Goal: Transaction & Acquisition: Purchase product/service

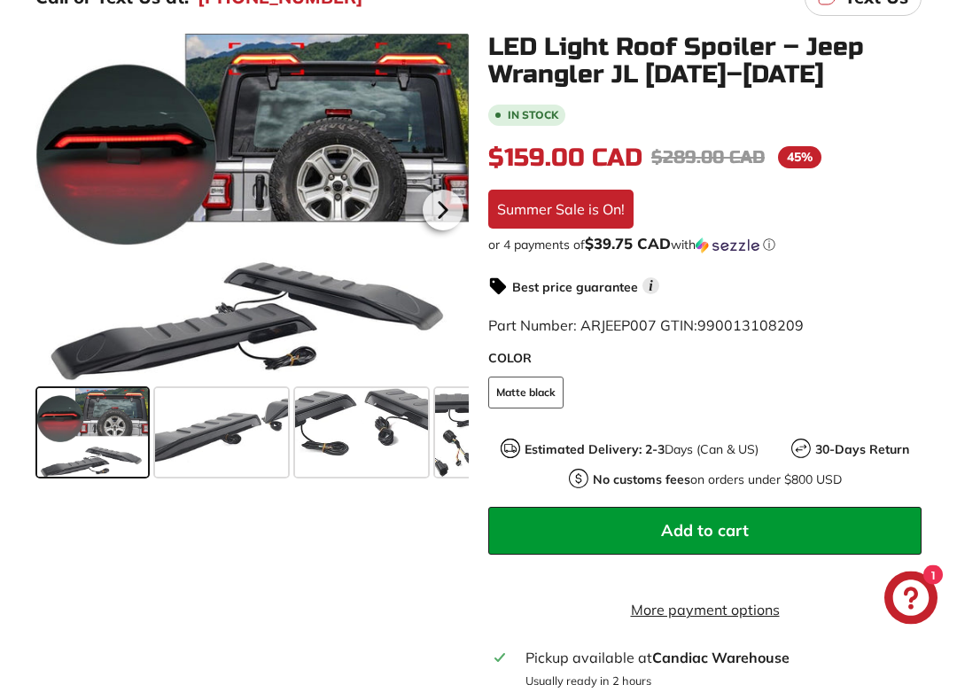
scroll to position [380, 0]
click at [213, 439] on span at bounding box center [221, 432] width 133 height 89
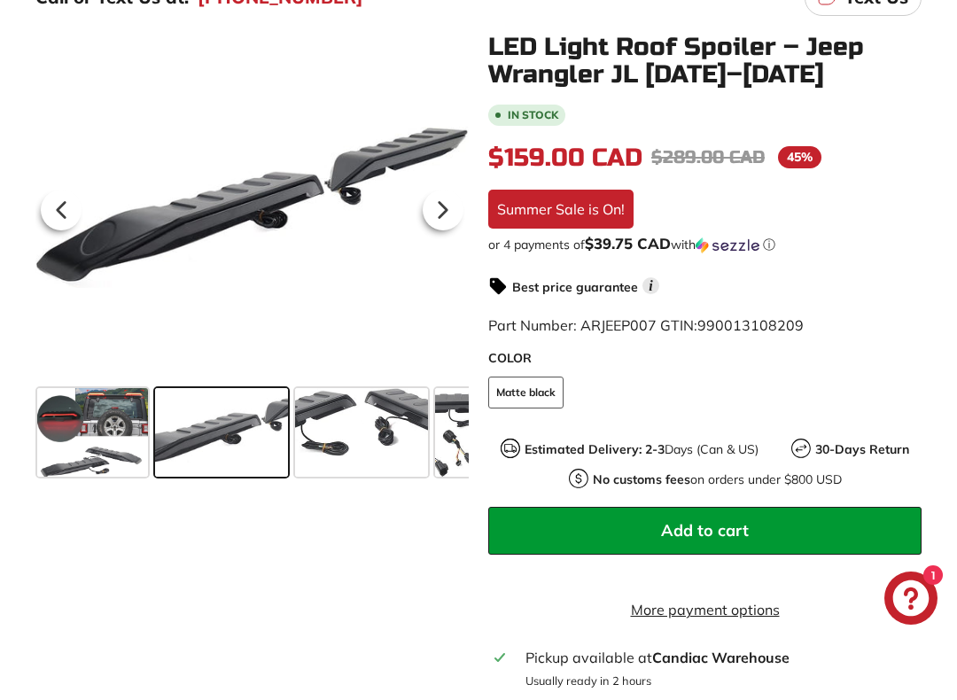
click at [354, 429] on span at bounding box center [361, 432] width 133 height 89
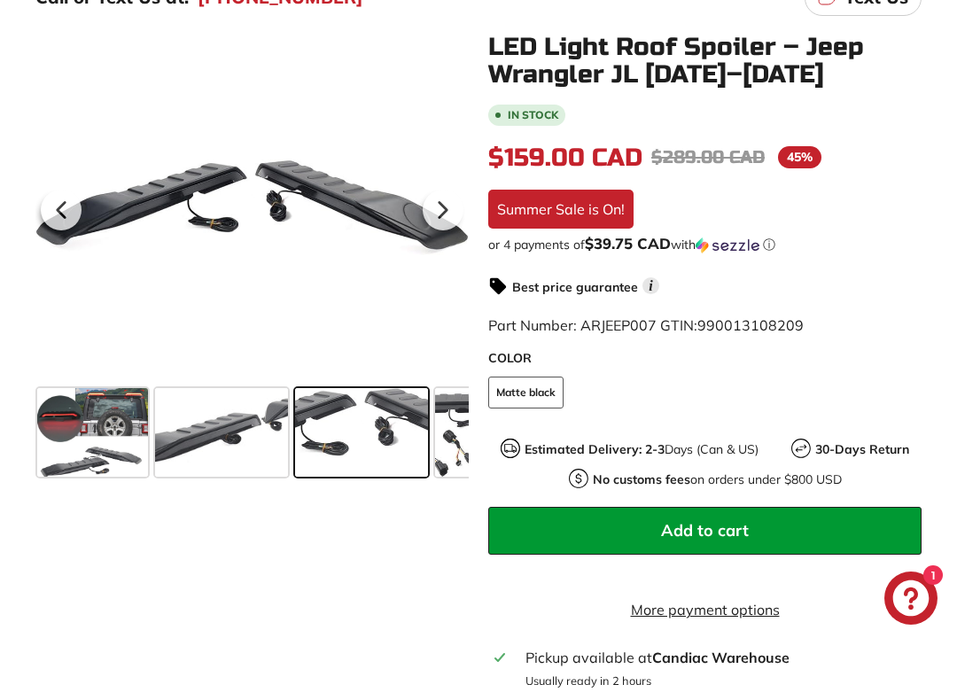
click at [69, 207] on icon at bounding box center [61, 210] width 41 height 41
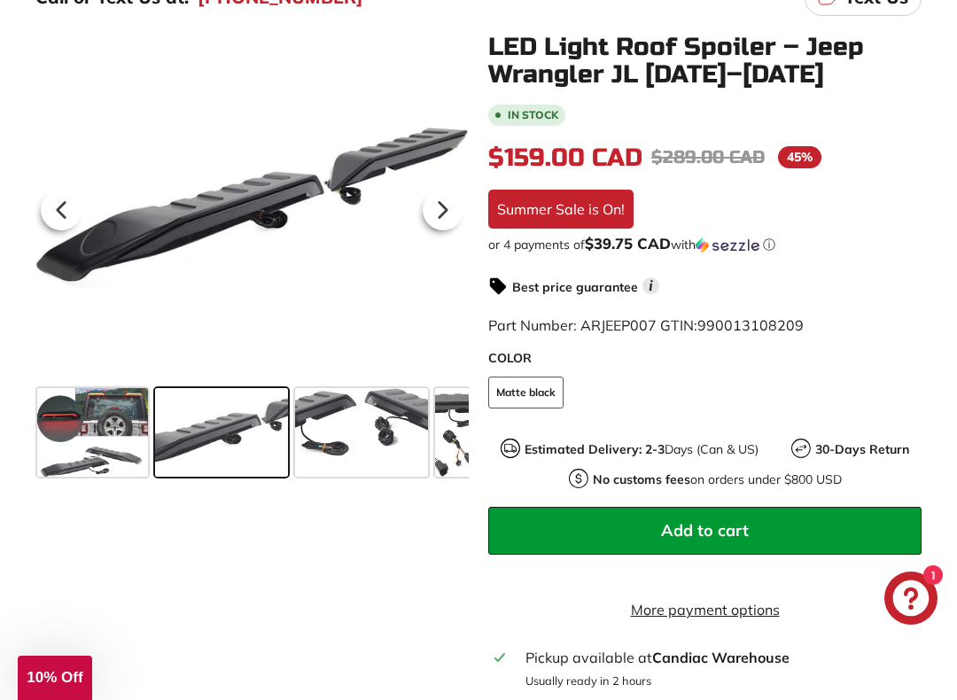
click at [52, 199] on icon at bounding box center [61, 210] width 41 height 41
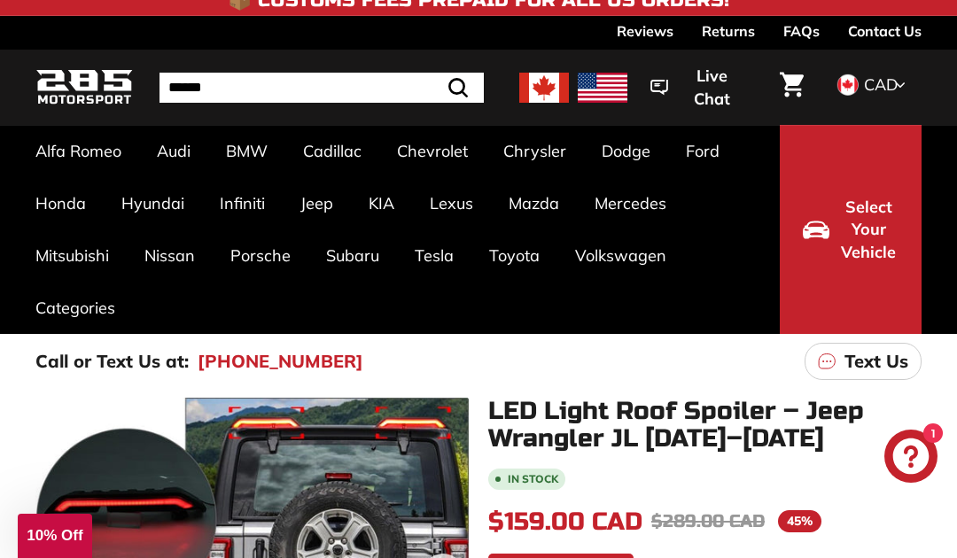
scroll to position [0, 0]
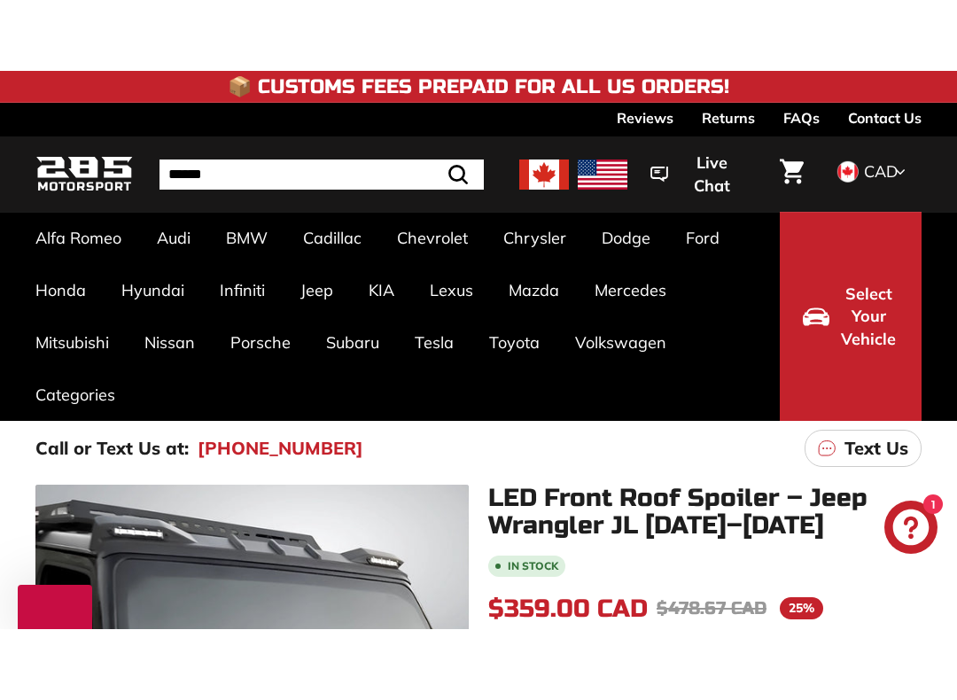
scroll to position [76, 0]
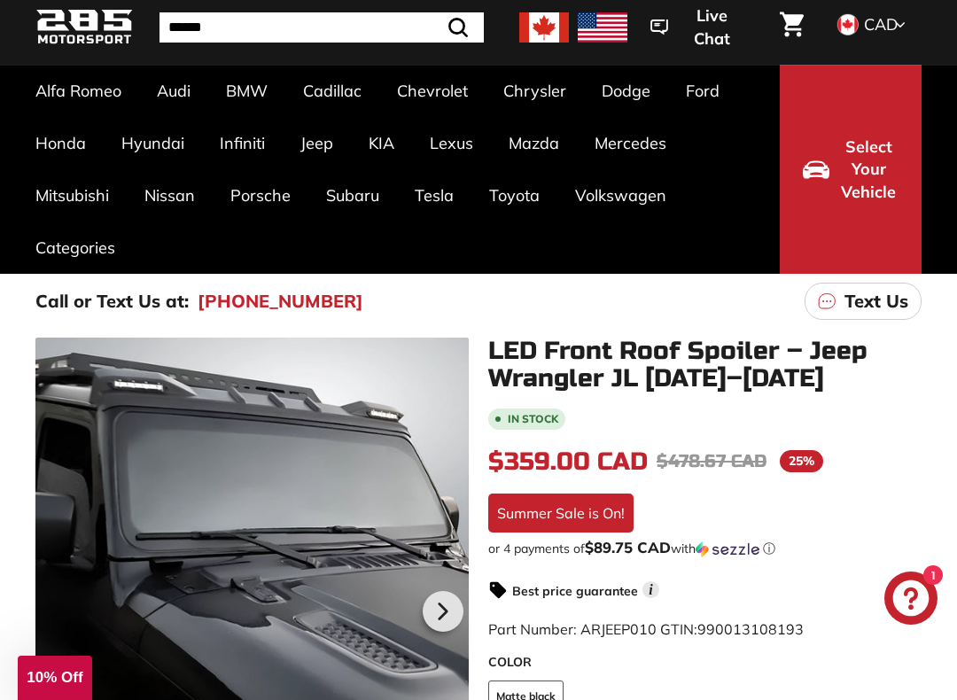
click at [138, 523] on div "ECLIPSE Eclipse 3rd Gen ([DATE]-[DATE]) Eclipse 4th Gen ([DATE]-[DATE]) LANCER …" at bounding box center [394, 526] width 718 height 557
click at [246, 251] on link "Wrangler JL [[DATE]-[DATE]]" at bounding box center [286, 253] width 134 height 56
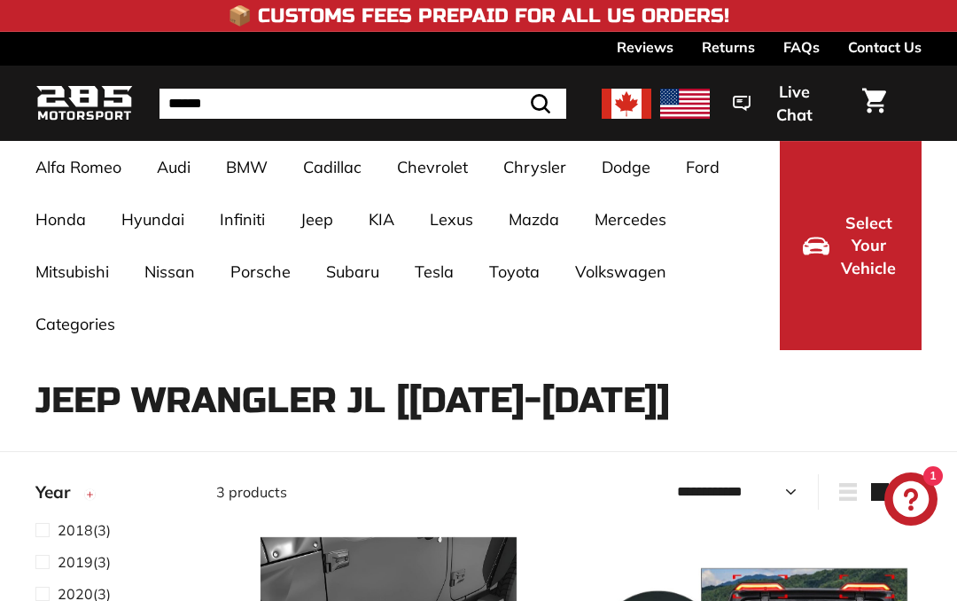
select select "**********"
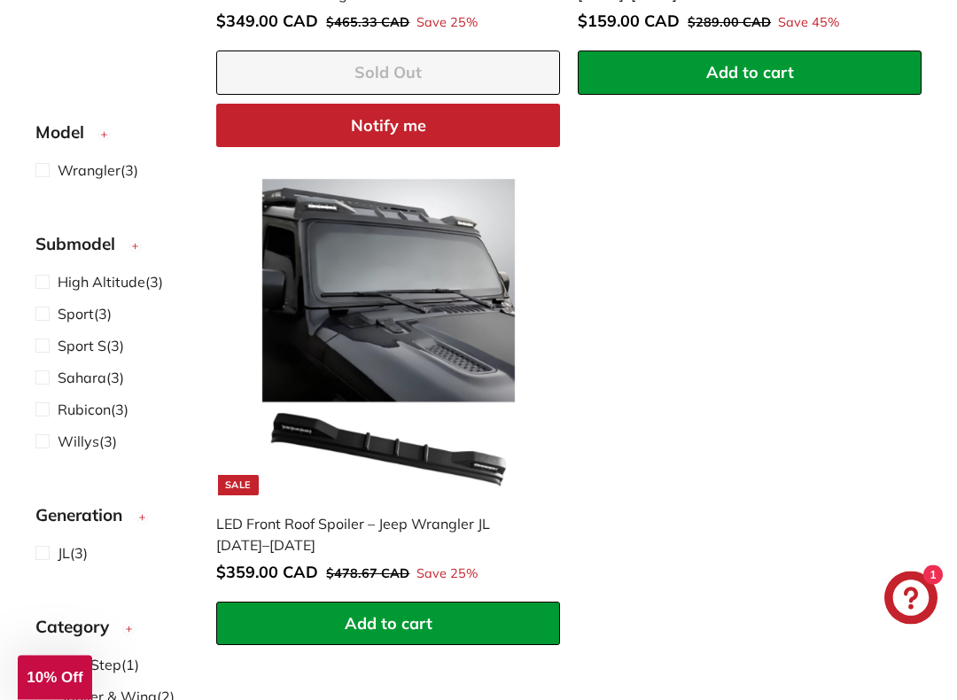
scroll to position [909, 0]
click at [404, 276] on img at bounding box center [388, 337] width 316 height 316
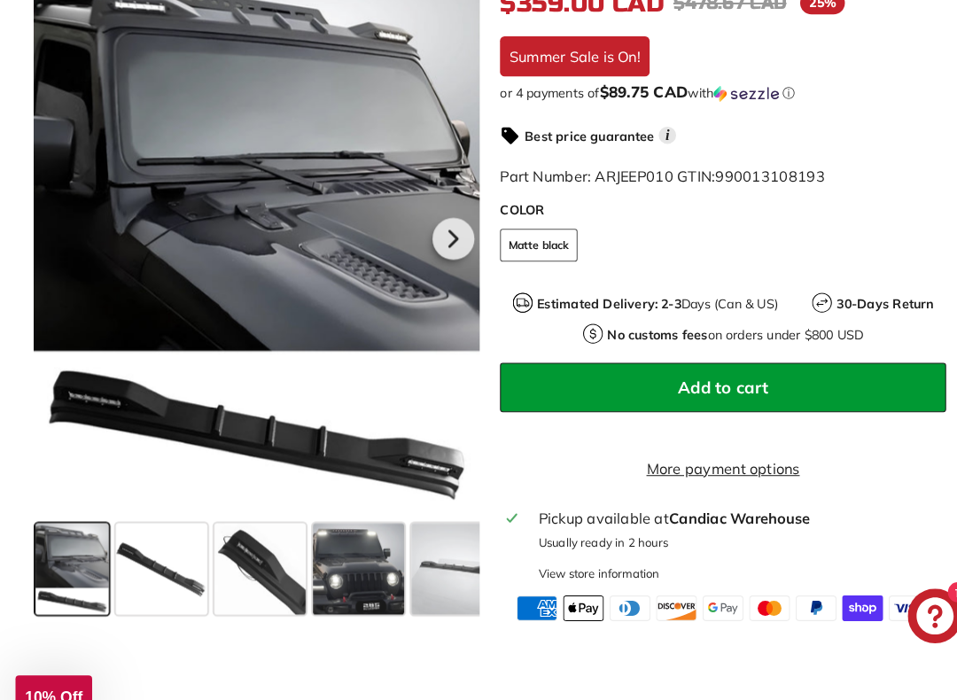
scroll to position [534, 0]
click at [442, 240] on icon at bounding box center [443, 232] width 7 height 15
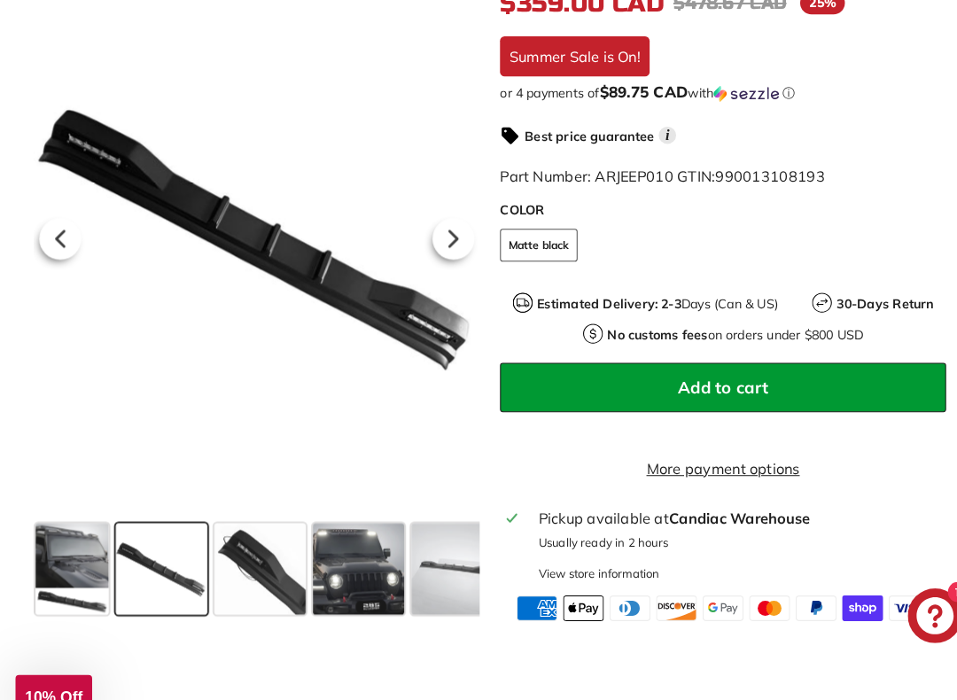
click at [431, 248] on icon at bounding box center [443, 232] width 41 height 41
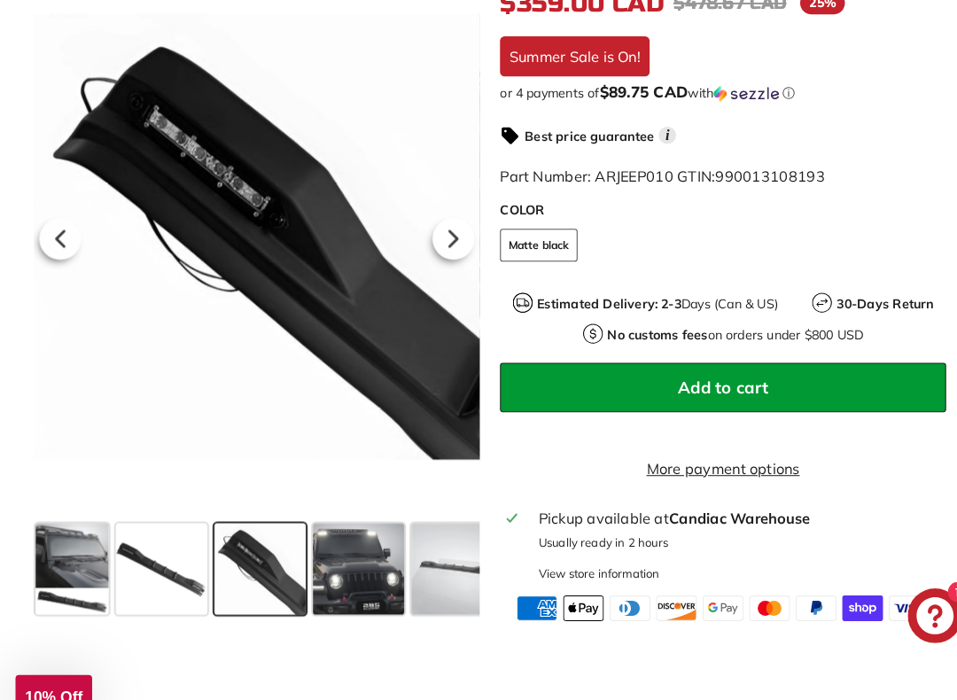
click at [425, 253] on icon at bounding box center [443, 232] width 41 height 41
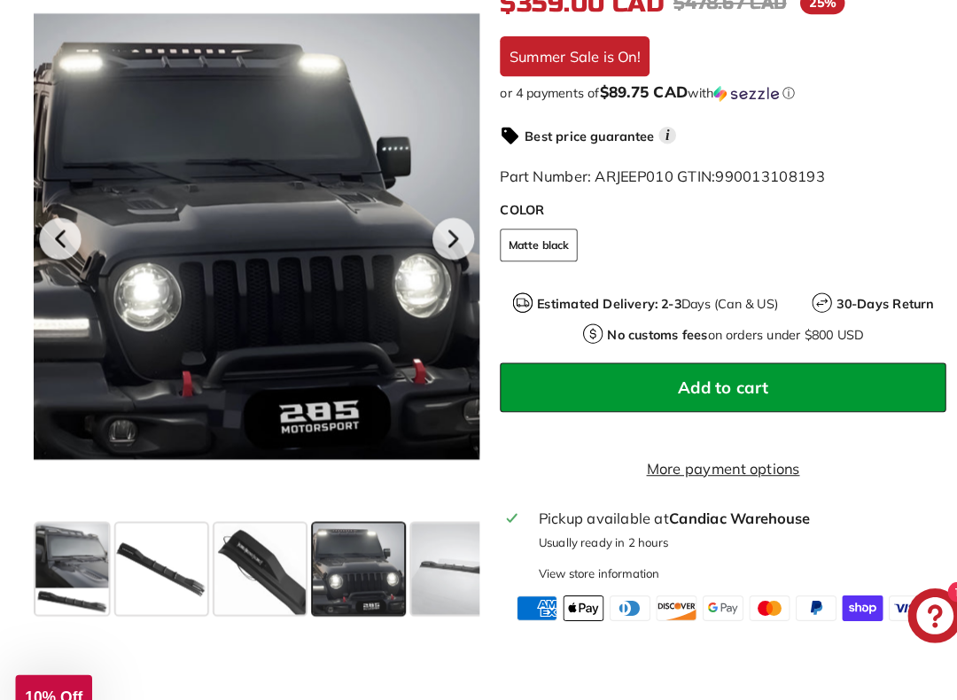
click at [431, 253] on icon at bounding box center [443, 232] width 41 height 41
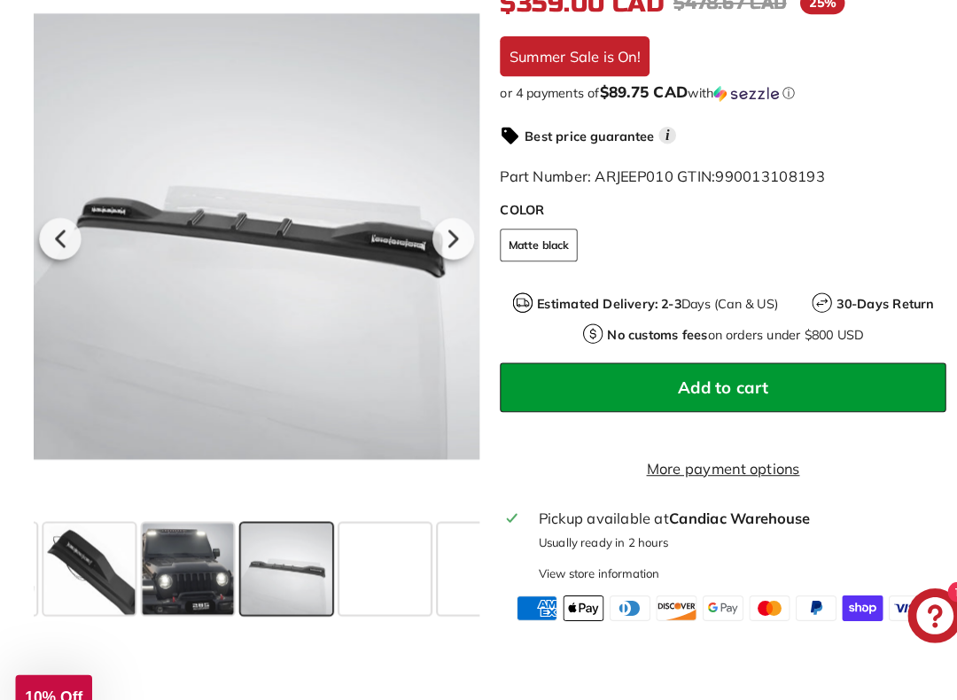
scroll to position [0, 194]
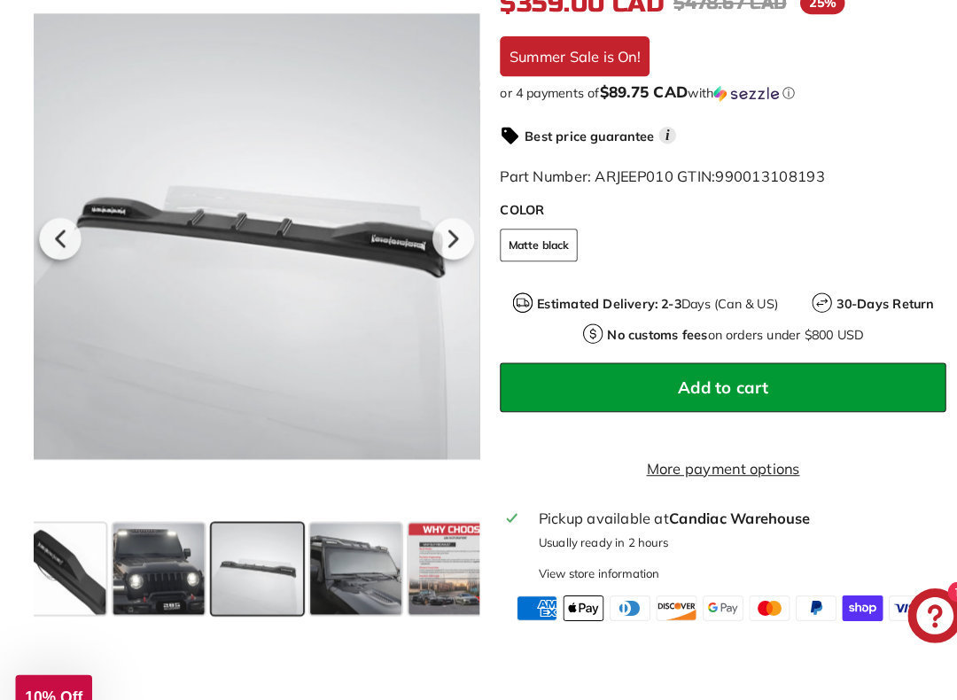
click at [434, 253] on icon at bounding box center [443, 232] width 41 height 41
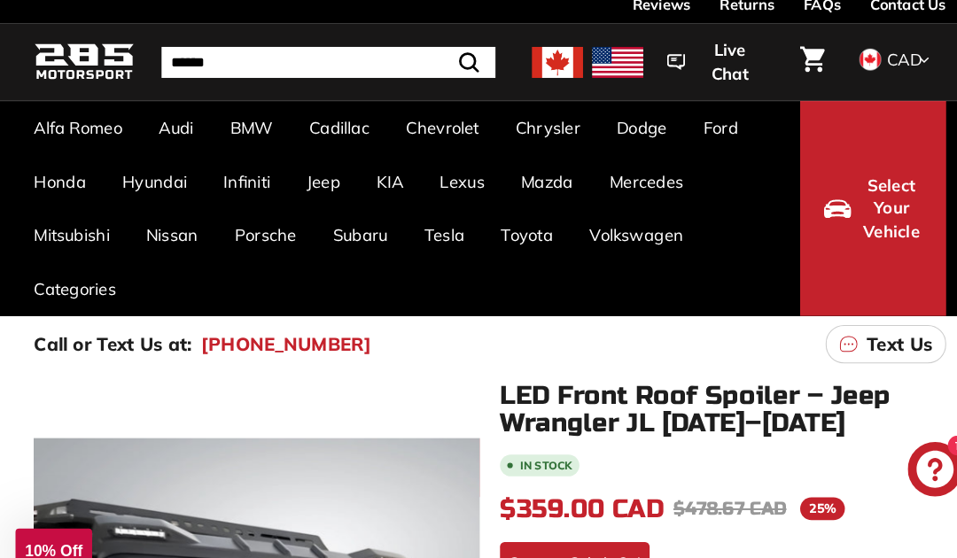
scroll to position [0, 0]
